Goal: Information Seeking & Learning: Learn about a topic

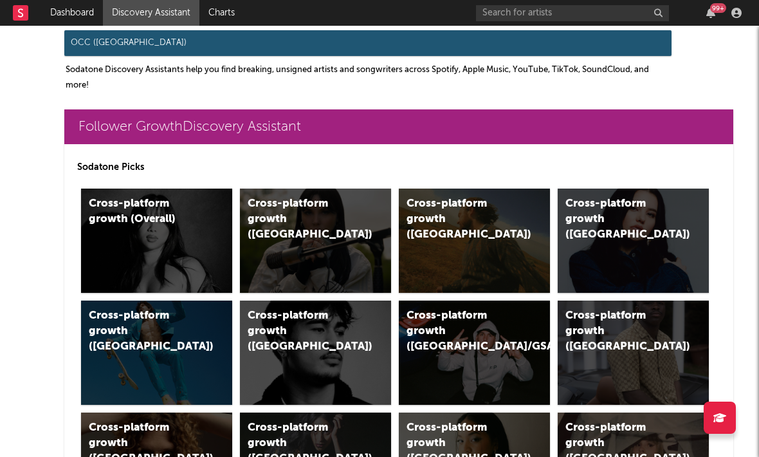
scroll to position [227, 0]
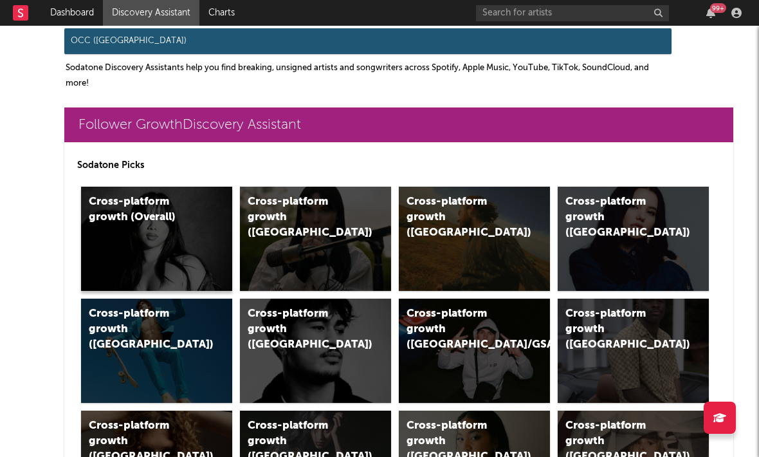
click at [163, 221] on div "Cross-platform growth (Overall)" at bounding box center [143, 209] width 109 height 31
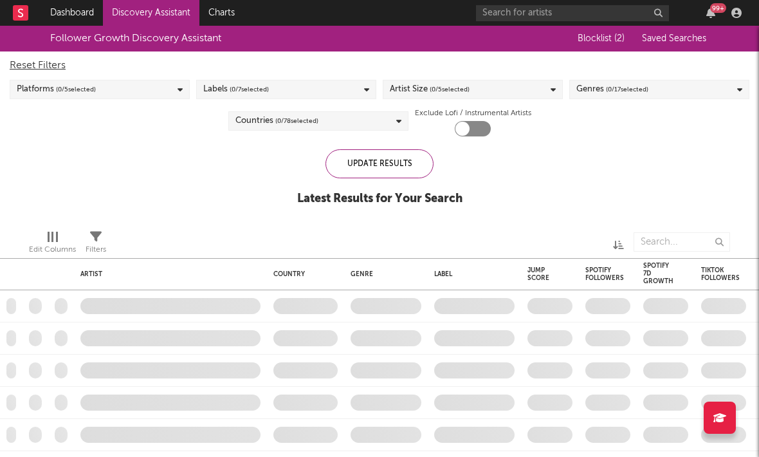
checkbox input "true"
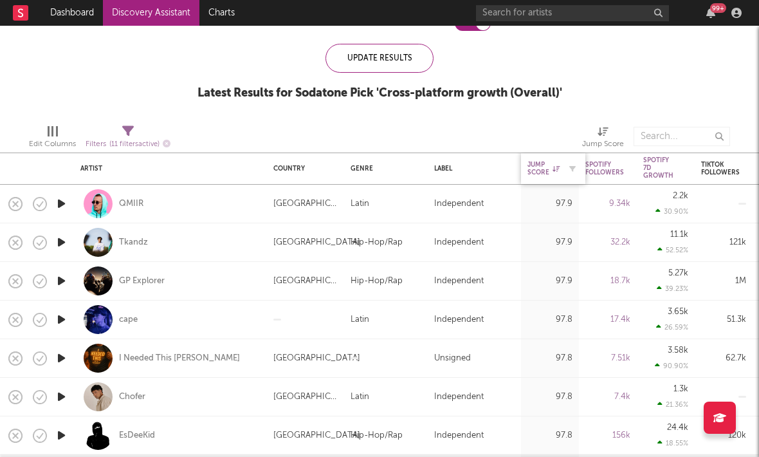
click at [554, 165] on icon at bounding box center [555, 168] width 7 height 6
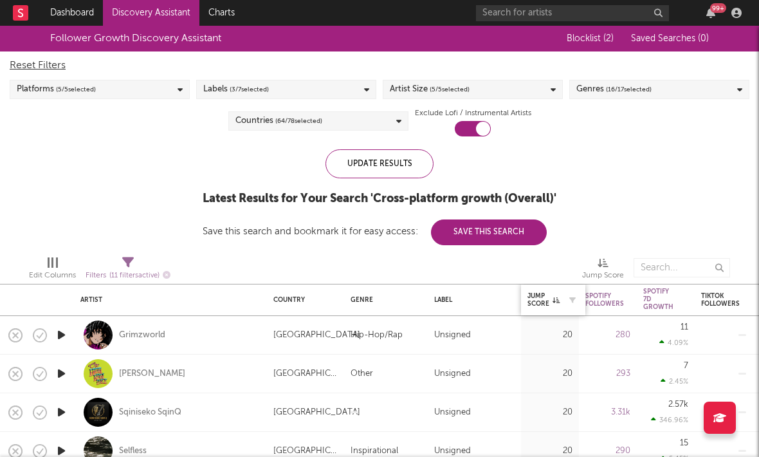
click at [559, 303] on div at bounding box center [568, 299] width 19 height 13
click at [559, 298] on div at bounding box center [568, 299] width 19 height 13
click at [555, 296] on icon at bounding box center [555, 299] width 7 height 6
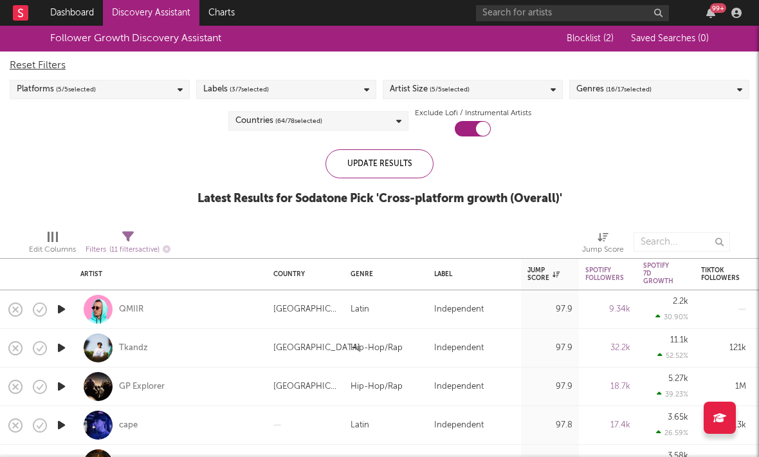
click at [100, 89] on div "Platforms ( 5 / 5 selected)" at bounding box center [100, 89] width 180 height 19
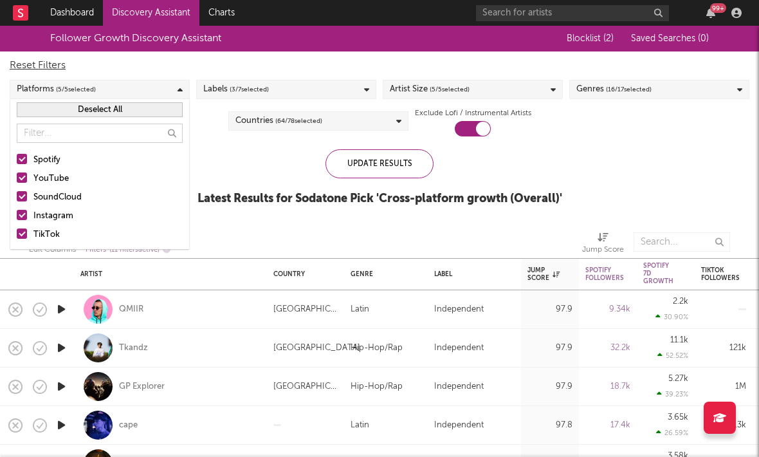
click at [242, 86] on span "( 3 / 7 selected)" at bounding box center [249, 89] width 39 height 15
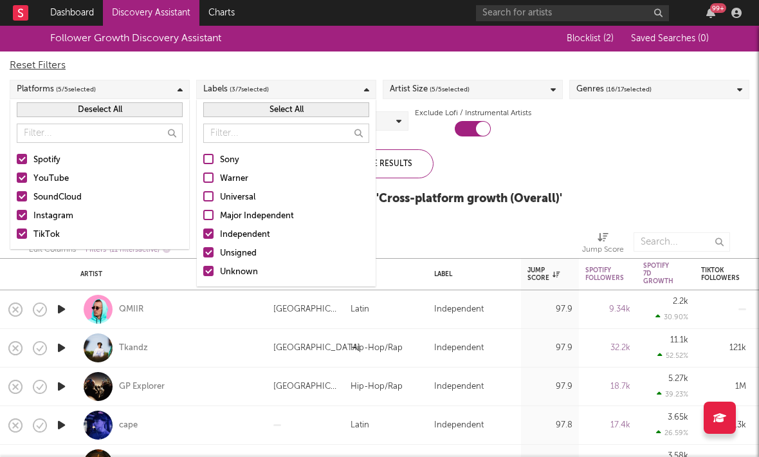
click at [249, 89] on span "( 3 / 7 selected)" at bounding box center [249, 89] width 39 height 15
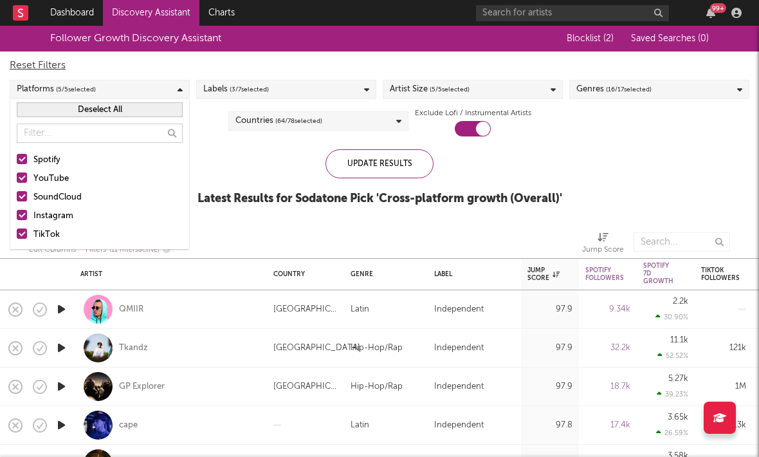
click at [482, 89] on div "Artist Size ( 5 / 5 selected)" at bounding box center [473, 89] width 180 height 19
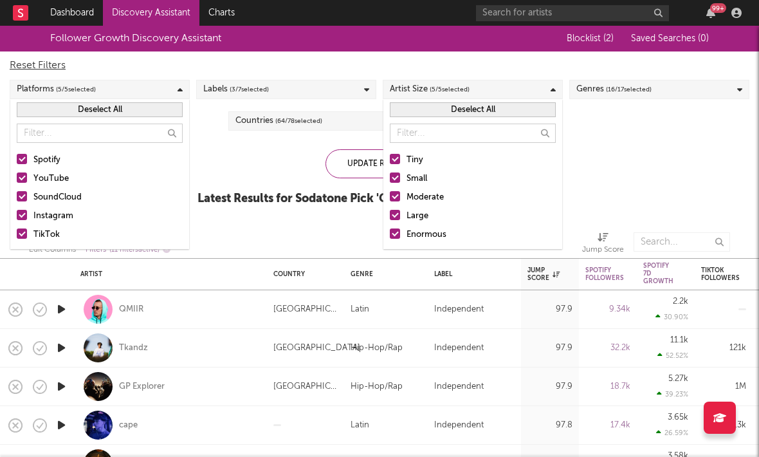
click at [398, 237] on div at bounding box center [395, 233] width 10 height 10
click at [390, 237] on input "Enormous" at bounding box center [390, 234] width 0 height 15
click at [606, 88] on span "( 16 / 17 selected)" at bounding box center [629, 89] width 46 height 15
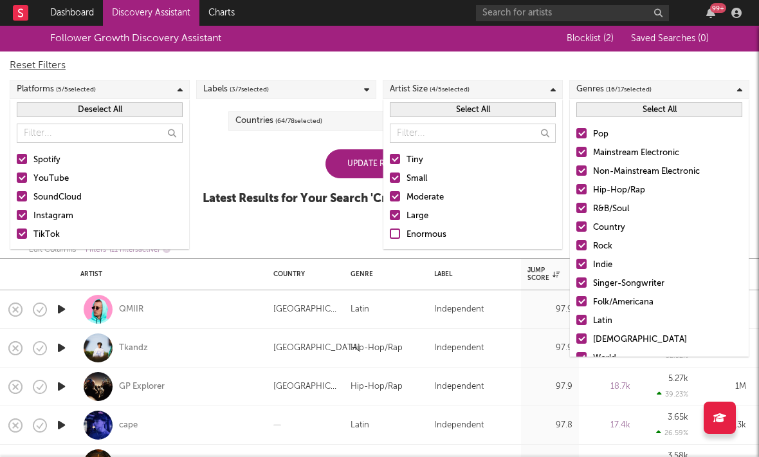
scroll to position [91, 0]
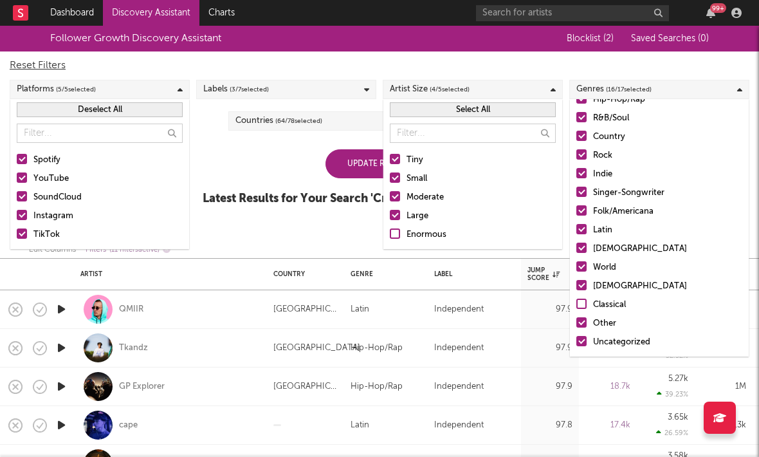
drag, startPoint x: 579, startPoint y: 250, endPoint x: 579, endPoint y: 262, distance: 12.2
click at [579, 250] on div at bounding box center [581, 247] width 10 height 10
click at [576, 250] on input "[DEMOGRAPHIC_DATA]" at bounding box center [576, 248] width 0 height 15
click at [579, 263] on div at bounding box center [581, 266] width 10 height 10
click at [576, 263] on input "World" at bounding box center [576, 267] width 0 height 15
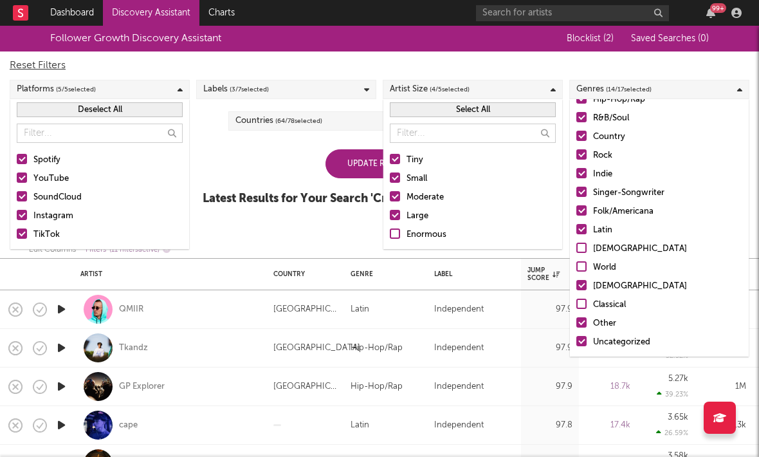
click at [581, 284] on div at bounding box center [581, 285] width 10 height 10
click at [576, 284] on input "[DEMOGRAPHIC_DATA]" at bounding box center [576, 285] width 0 height 15
click at [583, 324] on div at bounding box center [581, 322] width 10 height 10
click at [576, 324] on input "Other" at bounding box center [576, 323] width 0 height 15
click at [582, 342] on div at bounding box center [581, 341] width 10 height 10
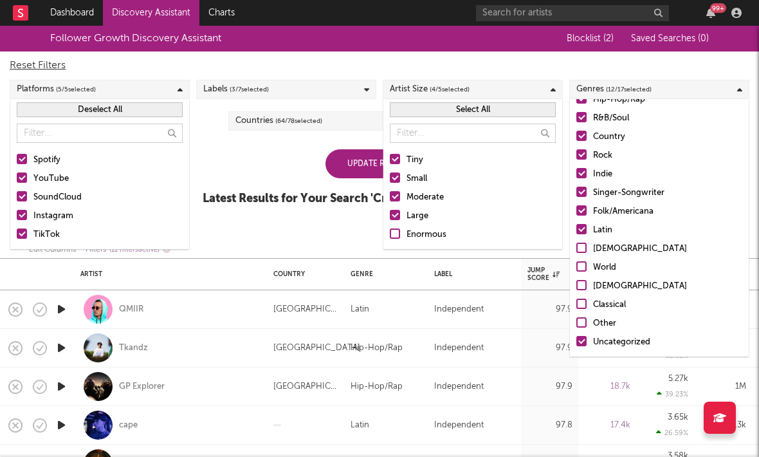
click at [576, 342] on input "Uncategorized" at bounding box center [576, 341] width 0 height 15
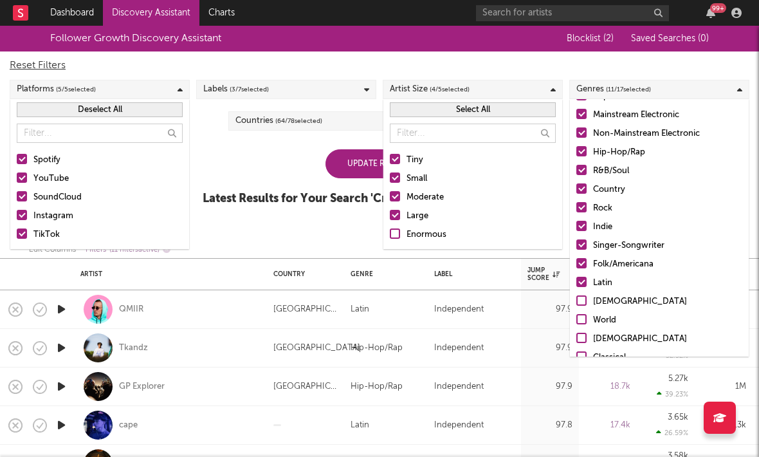
scroll to position [37, 0]
click at [580, 282] on div at bounding box center [581, 282] width 10 height 10
click at [576, 282] on input "Latin" at bounding box center [576, 283] width 0 height 15
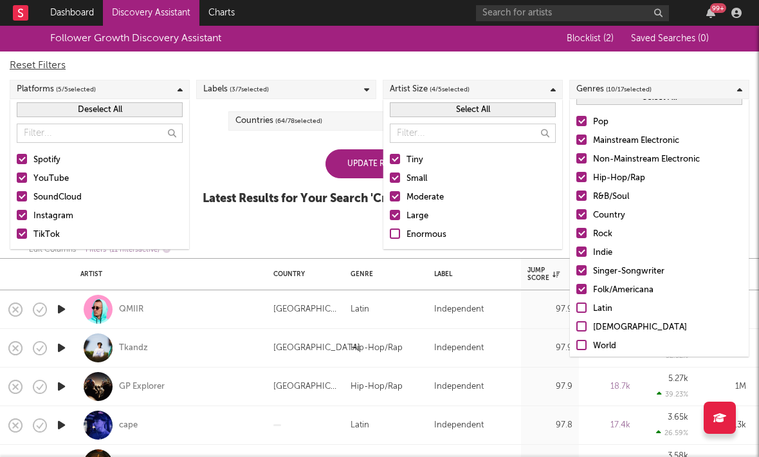
scroll to position [0, 0]
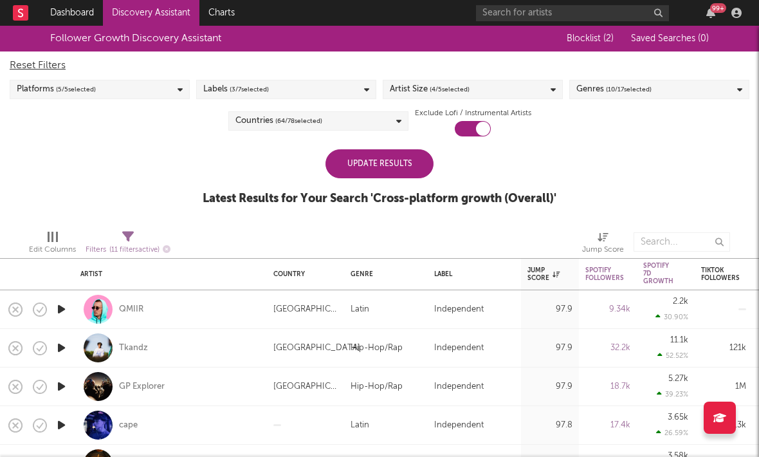
click at [617, 57] on div "Reset Filters Platforms ( 5 / 5 selected) Labels ( 3 / 7 selected) Artist Size …" at bounding box center [379, 93] width 752 height 85
click at [369, 120] on div "Countries ( 64 / 78 selected)" at bounding box center [318, 120] width 180 height 19
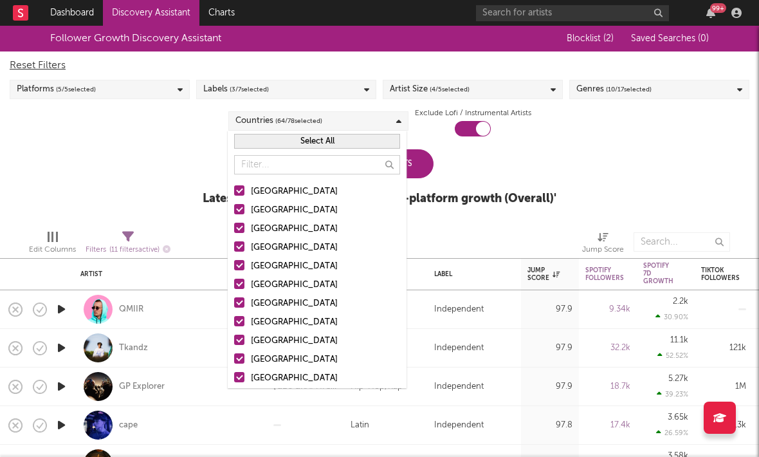
click at [299, 143] on button "Select All" at bounding box center [317, 141] width 166 height 15
click at [299, 143] on button "Deselect All" at bounding box center [317, 141] width 166 height 15
click at [241, 188] on div at bounding box center [239, 190] width 10 height 10
click at [234, 188] on input "[GEOGRAPHIC_DATA]" at bounding box center [234, 191] width 0 height 15
drag, startPoint x: 241, startPoint y: 212, endPoint x: 241, endPoint y: 233, distance: 21.2
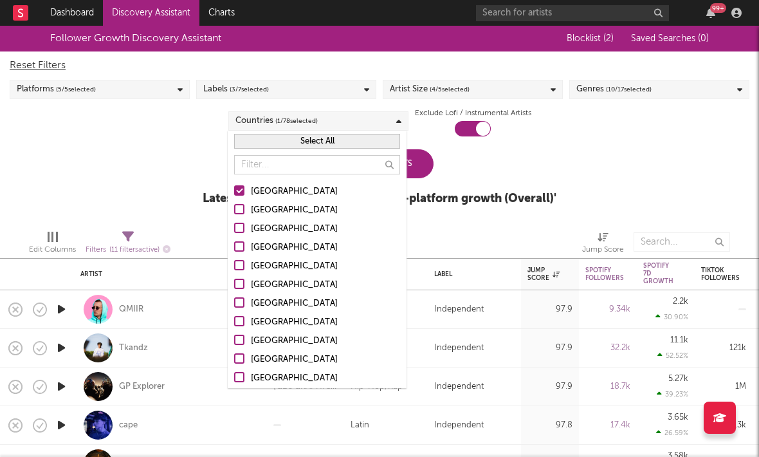
click at [241, 212] on div at bounding box center [239, 209] width 10 height 10
click at [234, 212] on input "[GEOGRAPHIC_DATA]" at bounding box center [234, 210] width 0 height 15
click at [239, 229] on div at bounding box center [239, 228] width 10 height 10
click at [234, 229] on input "[GEOGRAPHIC_DATA]" at bounding box center [234, 228] width 0 height 15
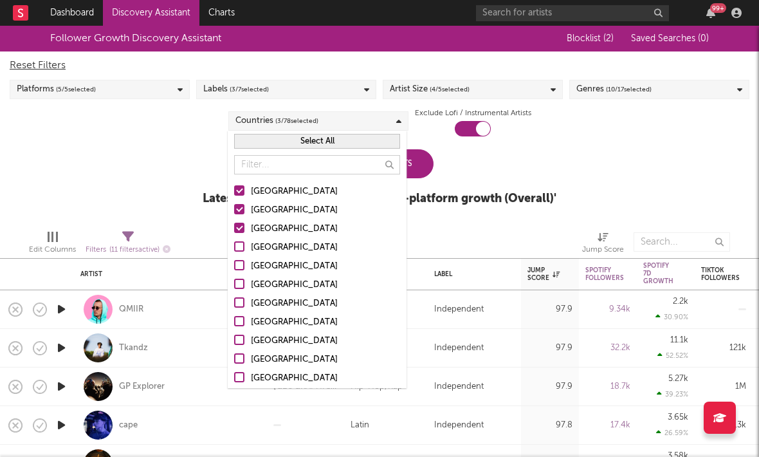
click at [239, 249] on div at bounding box center [239, 246] width 10 height 10
click at [234, 249] on input "[GEOGRAPHIC_DATA]" at bounding box center [234, 247] width 0 height 15
click at [469, 185] on div "Update Results Latest Results for Your Search ' Cross-platform growth (Overall)…" at bounding box center [380, 184] width 354 height 70
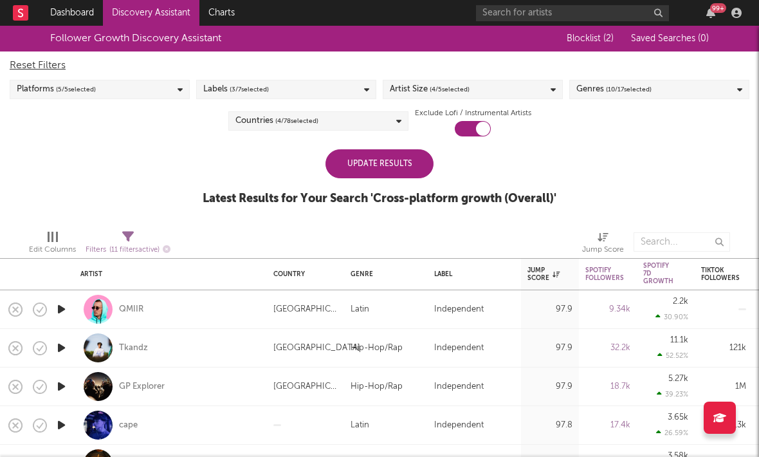
click at [401, 167] on div "Update Results" at bounding box center [379, 163] width 108 height 29
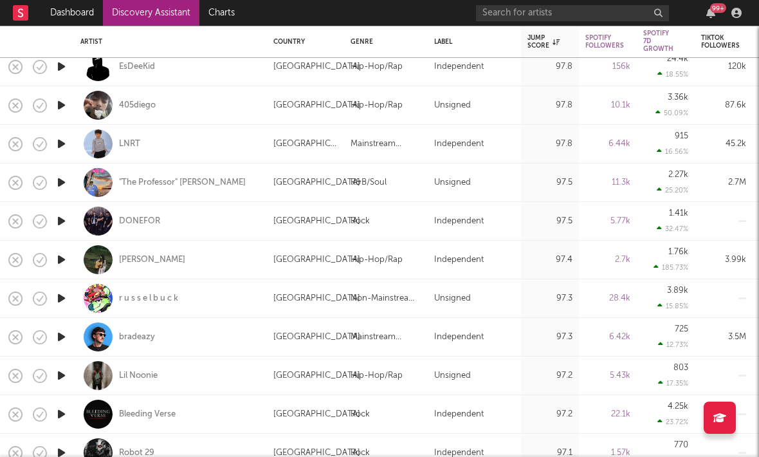
click at [242, 222] on div "DONEFOR" at bounding box center [170, 221] width 180 height 38
select select "1w"
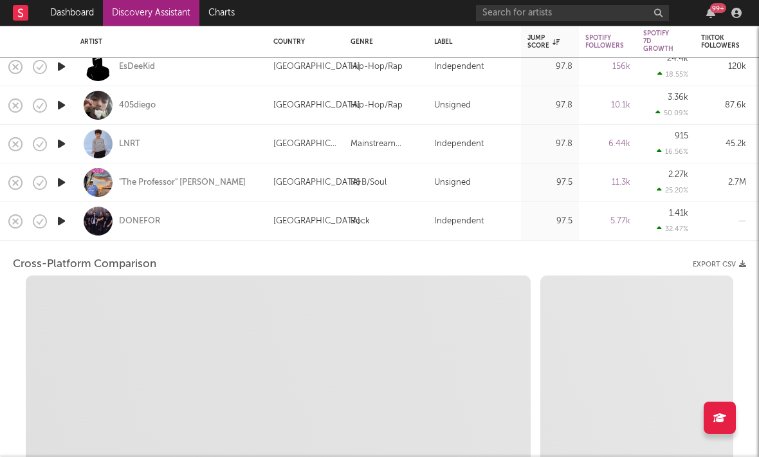
select select "1w"
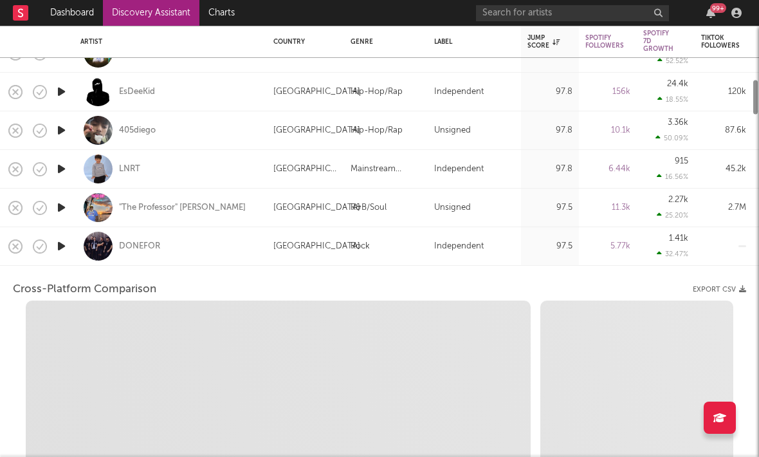
select select "1m"
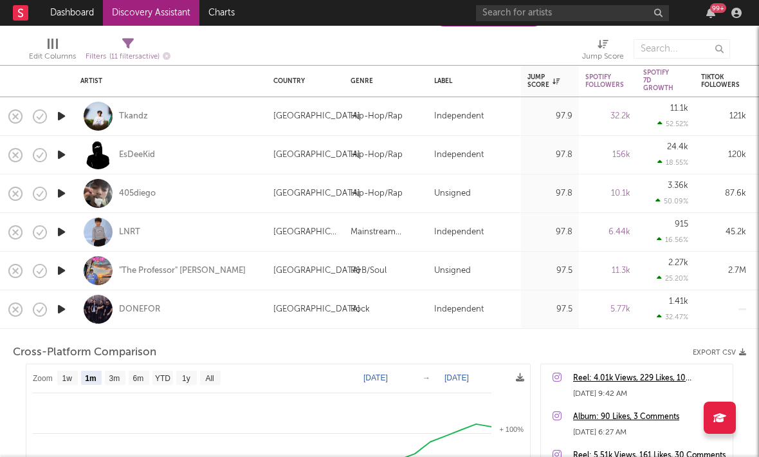
click at [353, 261] on div "R&B/Soul" at bounding box center [386, 270] width 84 height 39
select select "1m"
select select "1w"
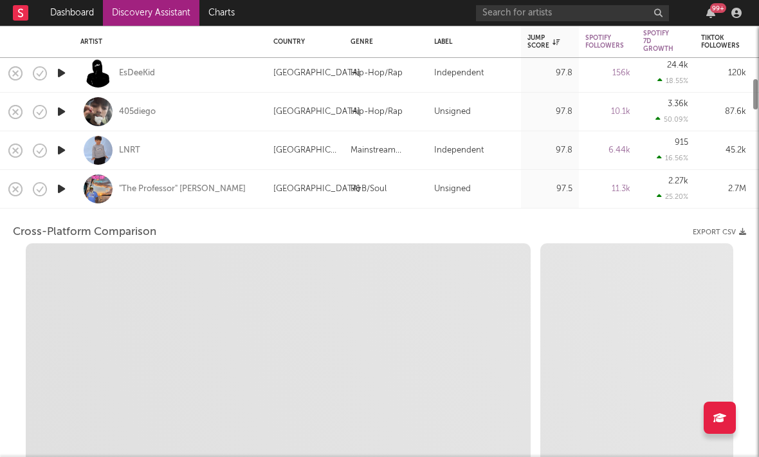
select select "1w"
select select "1m"
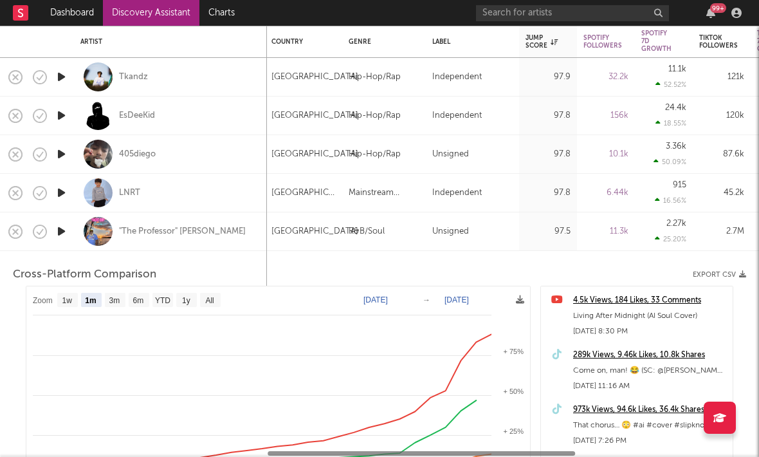
click at [291, 221] on div "[GEOGRAPHIC_DATA]" at bounding box center [303, 231] width 77 height 39
select select "1m"
select select "1w"
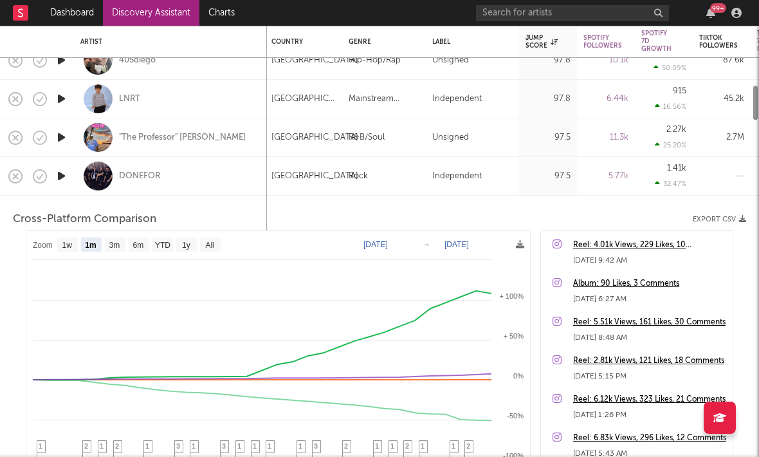
click at [295, 165] on div "[GEOGRAPHIC_DATA]" at bounding box center [303, 176] width 77 height 39
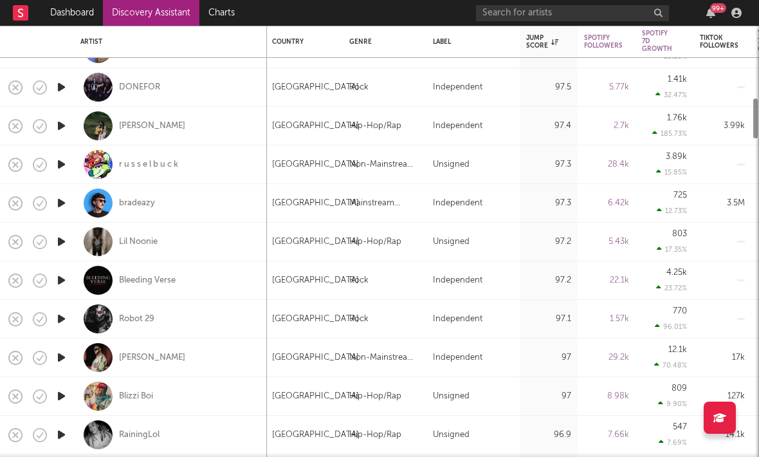
click at [301, 131] on div "[GEOGRAPHIC_DATA]" at bounding box center [315, 125] width 87 height 15
select select "1w"
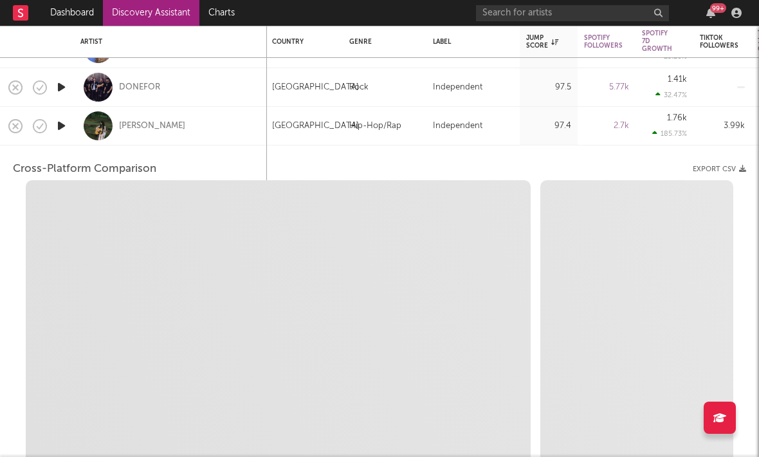
select select "1w"
select select "1m"
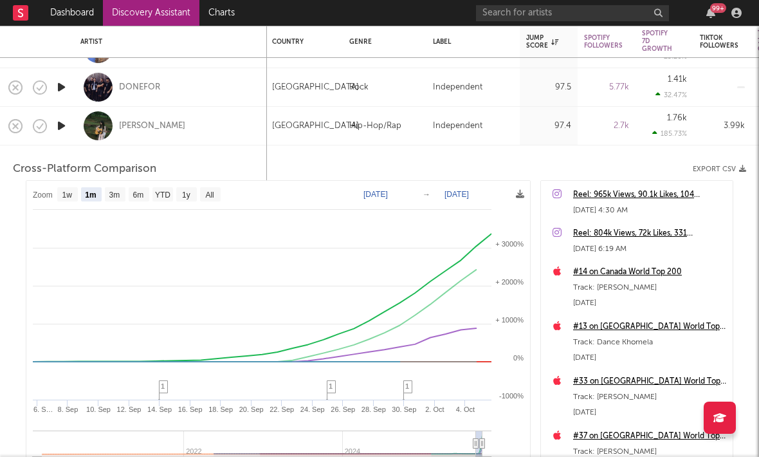
click at [301, 131] on div "[GEOGRAPHIC_DATA]" at bounding box center [315, 125] width 87 height 15
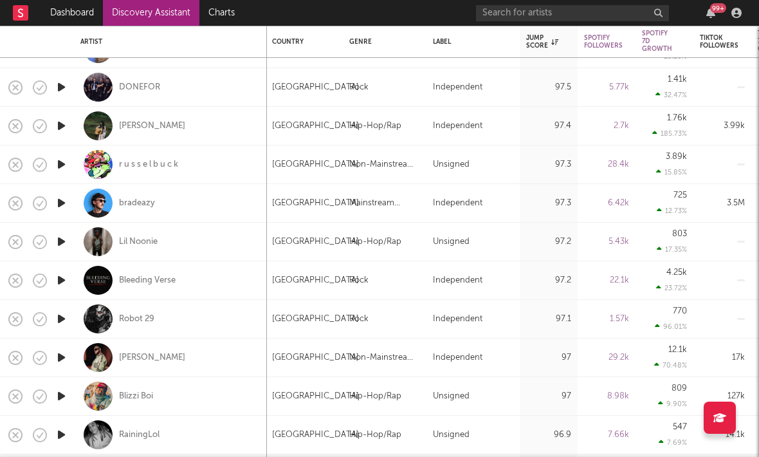
click at [301, 132] on div "[GEOGRAPHIC_DATA]" at bounding box center [315, 125] width 87 height 15
select select "1m"
select select "1w"
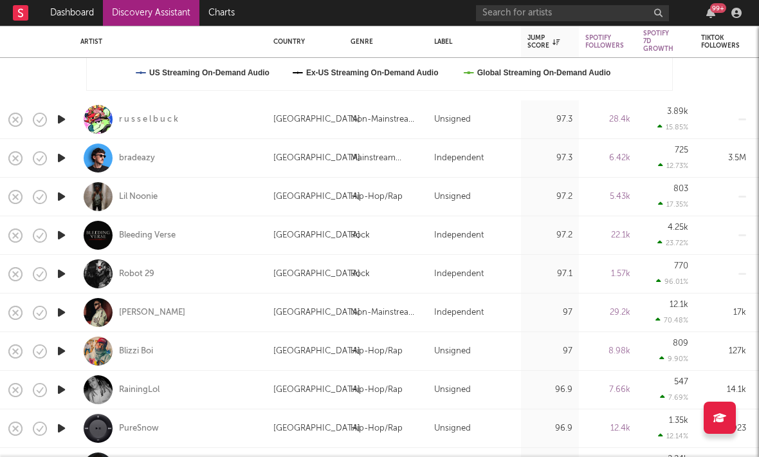
click at [206, 125] on div "r u s s e l b u c k" at bounding box center [170, 119] width 180 height 38
select select "1w"
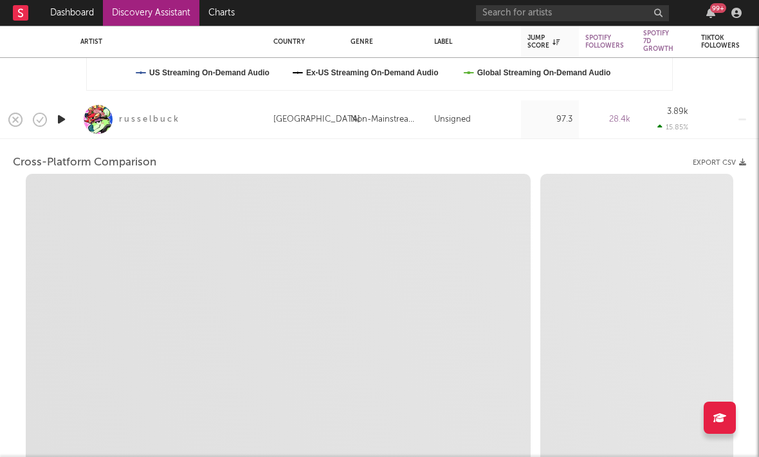
select select "6m"
click at [208, 121] on div "r u s s e l b u c k" at bounding box center [170, 119] width 180 height 38
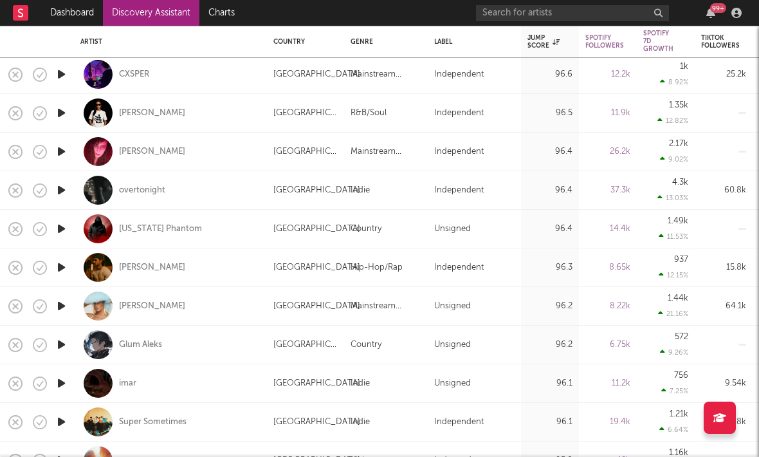
click at [64, 192] on icon "button" at bounding box center [62, 190] width 14 height 16
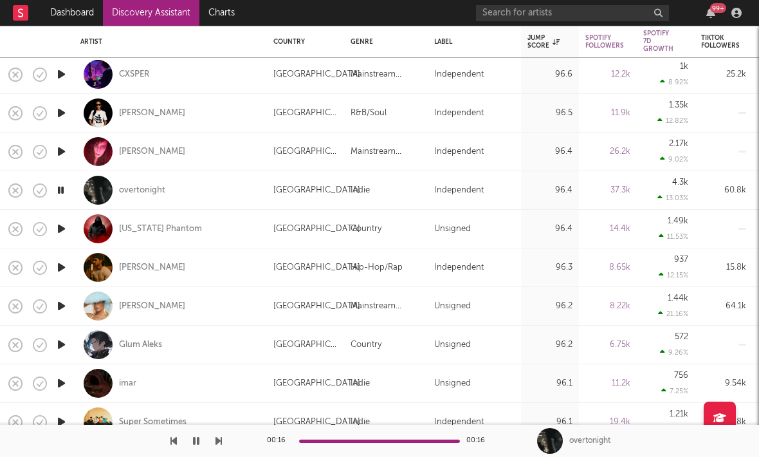
click at [66, 228] on icon "button" at bounding box center [62, 229] width 14 height 16
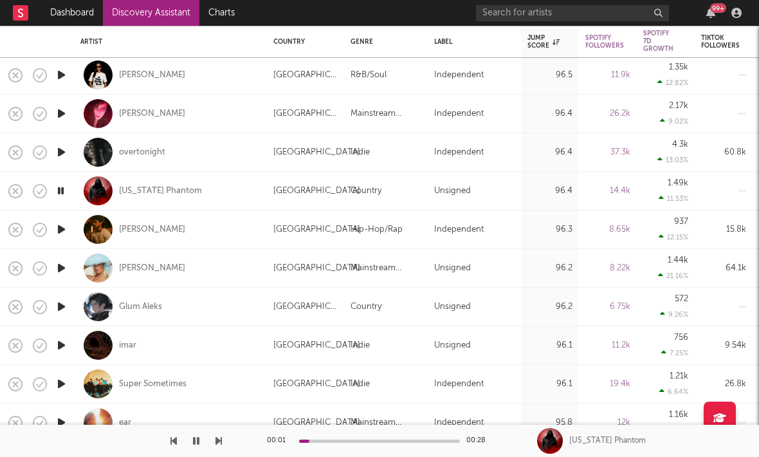
click at [69, 228] on div at bounding box center [61, 229] width 26 height 39
select select "1w"
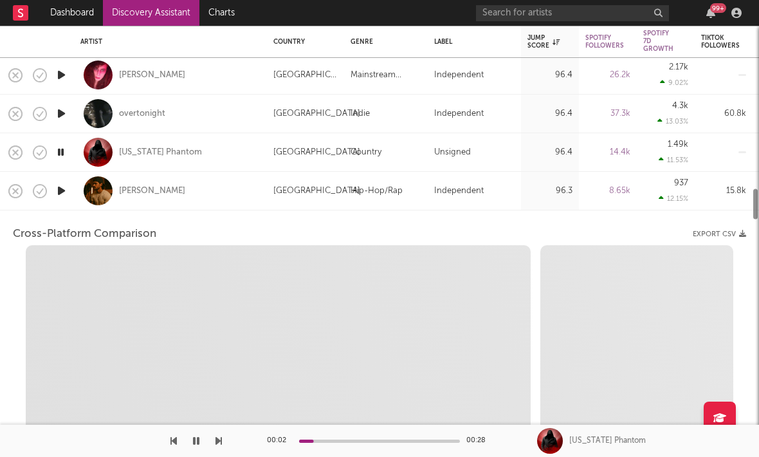
select select "1w"
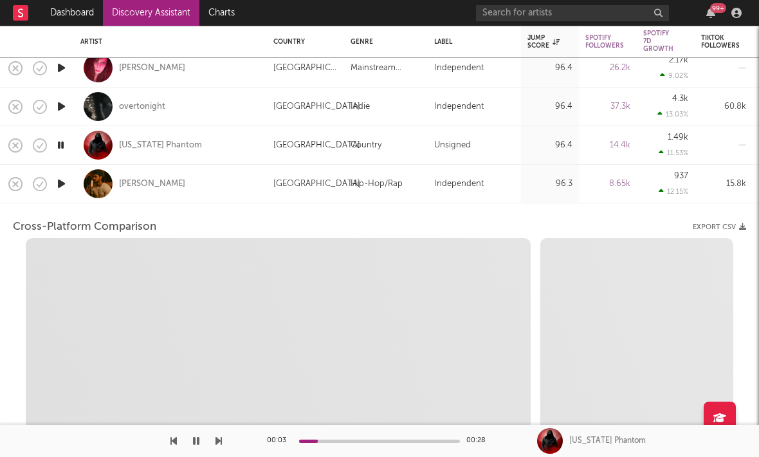
click at [61, 180] on icon "button" at bounding box center [62, 184] width 14 height 16
click at [76, 173] on div "[PERSON_NAME]" at bounding box center [170, 184] width 193 height 39
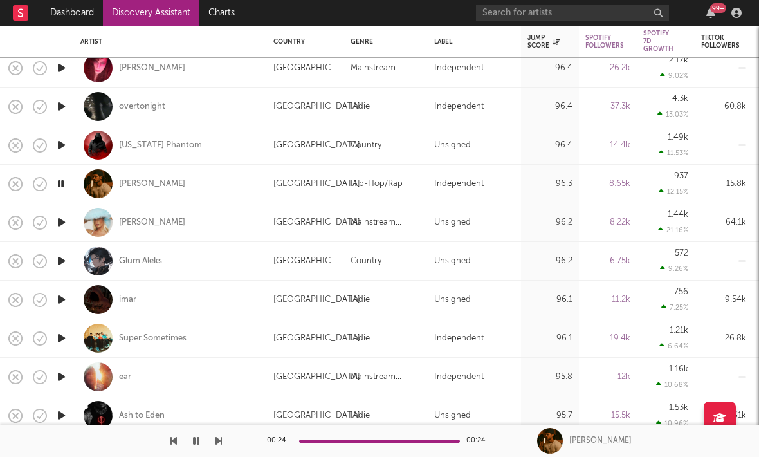
click at [70, 219] on div at bounding box center [61, 222] width 26 height 39
select select "1w"
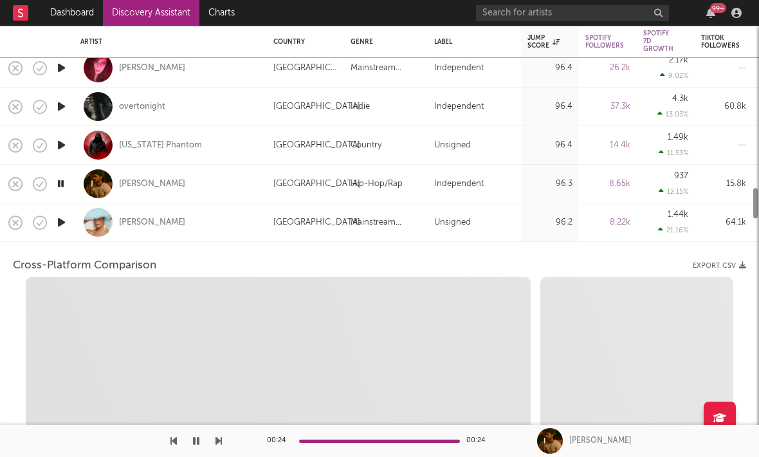
click at [62, 219] on icon "button" at bounding box center [62, 222] width 14 height 16
select select "1w"
click at [137, 215] on div "[PERSON_NAME]" at bounding box center [170, 222] width 180 height 38
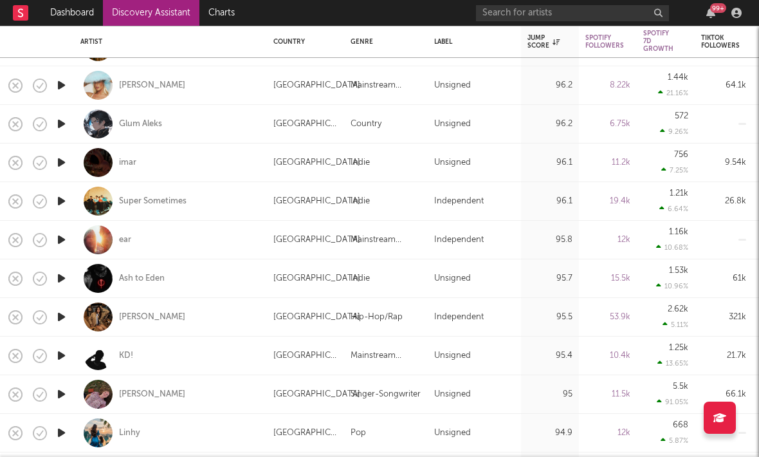
click at [60, 123] on icon "button" at bounding box center [62, 124] width 14 height 16
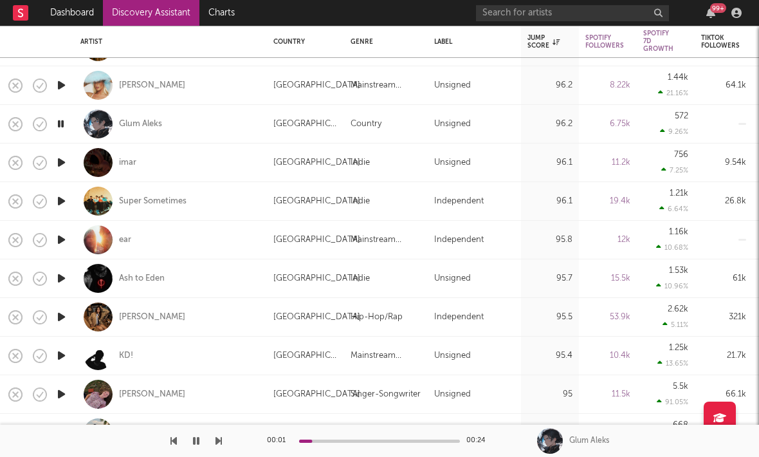
click at [63, 160] on icon "button" at bounding box center [62, 162] width 14 height 16
